Goal: Transaction & Acquisition: Purchase product/service

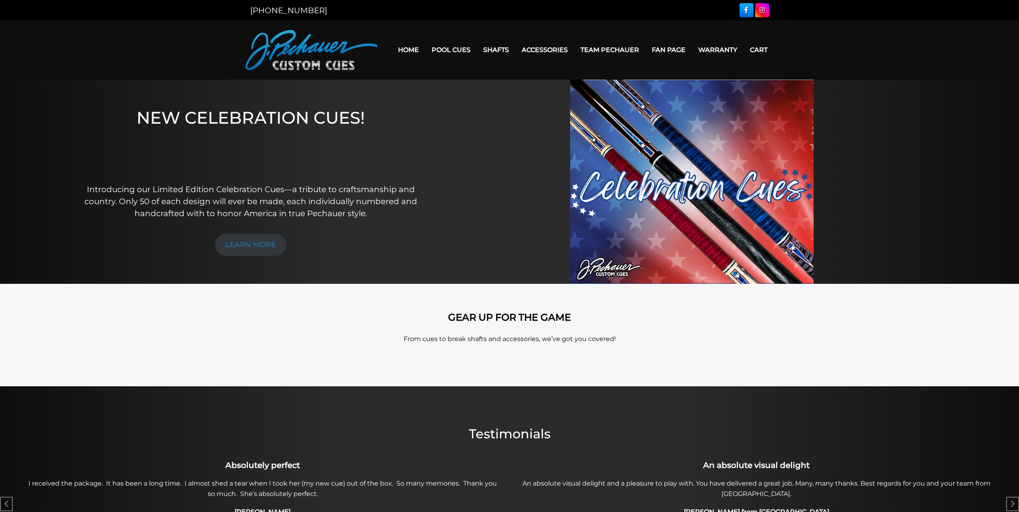
click at [410, 49] on link "Home" at bounding box center [409, 50] width 34 height 20
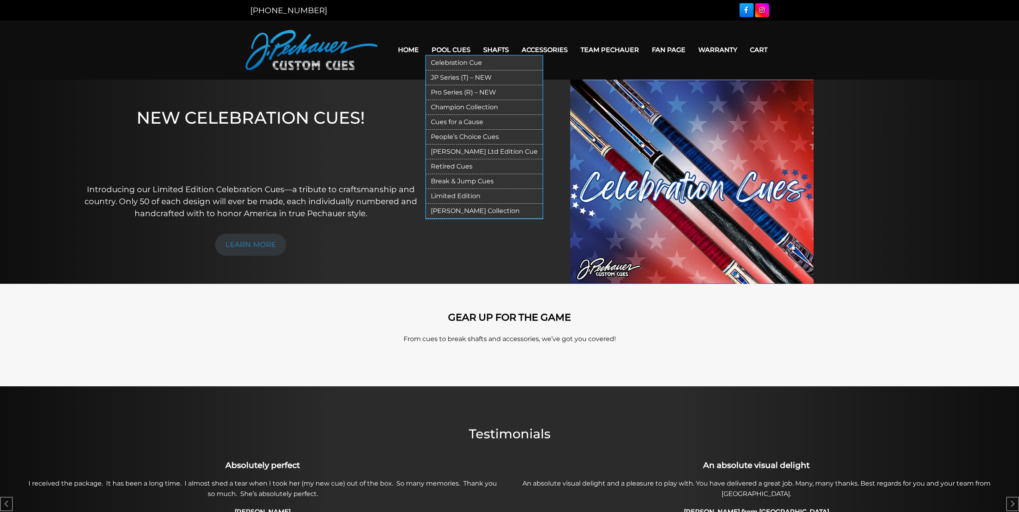
click at [452, 91] on link "Pro Series (R) – NEW" at bounding box center [484, 92] width 117 height 15
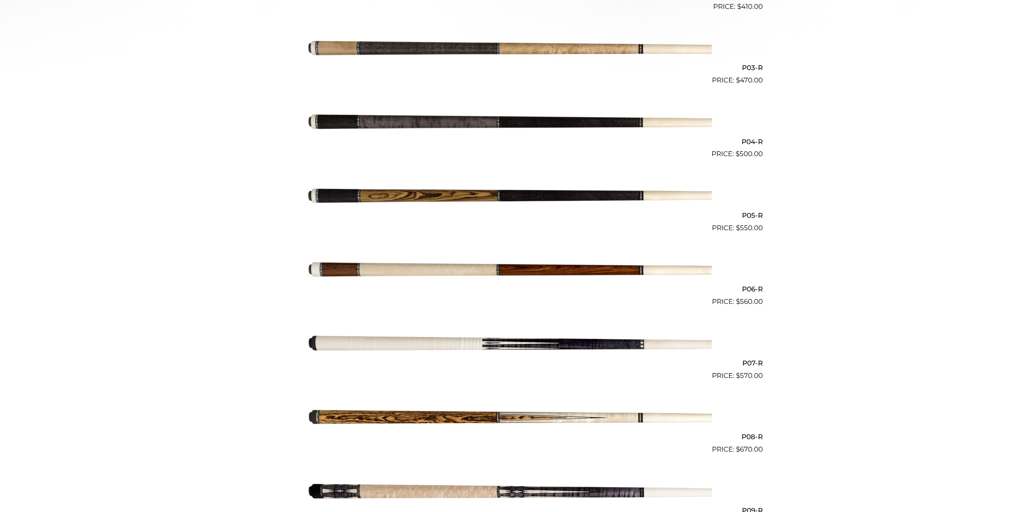
scroll to position [386, 0]
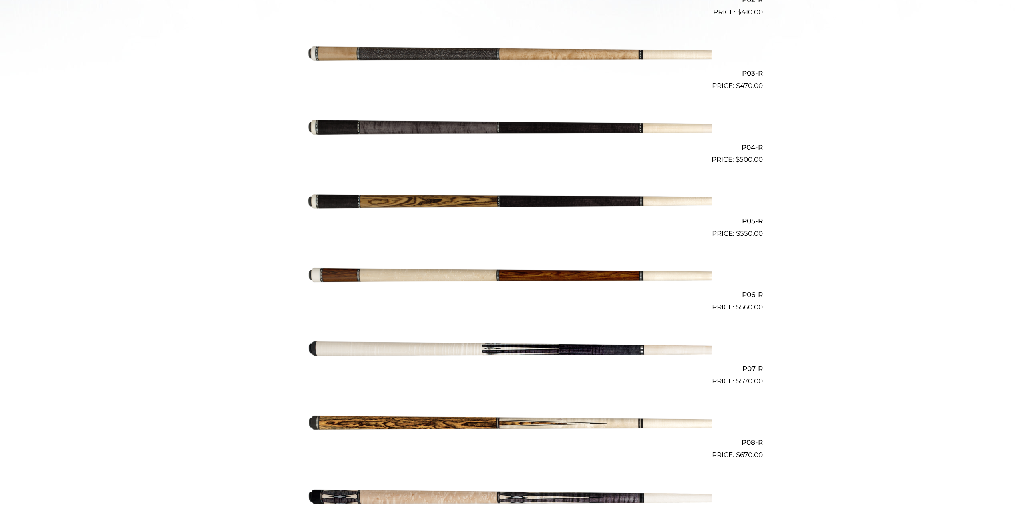
click at [749, 221] on h2 "P05-R" at bounding box center [510, 221] width 506 height 15
